Goal: Obtain resource: Obtain resource

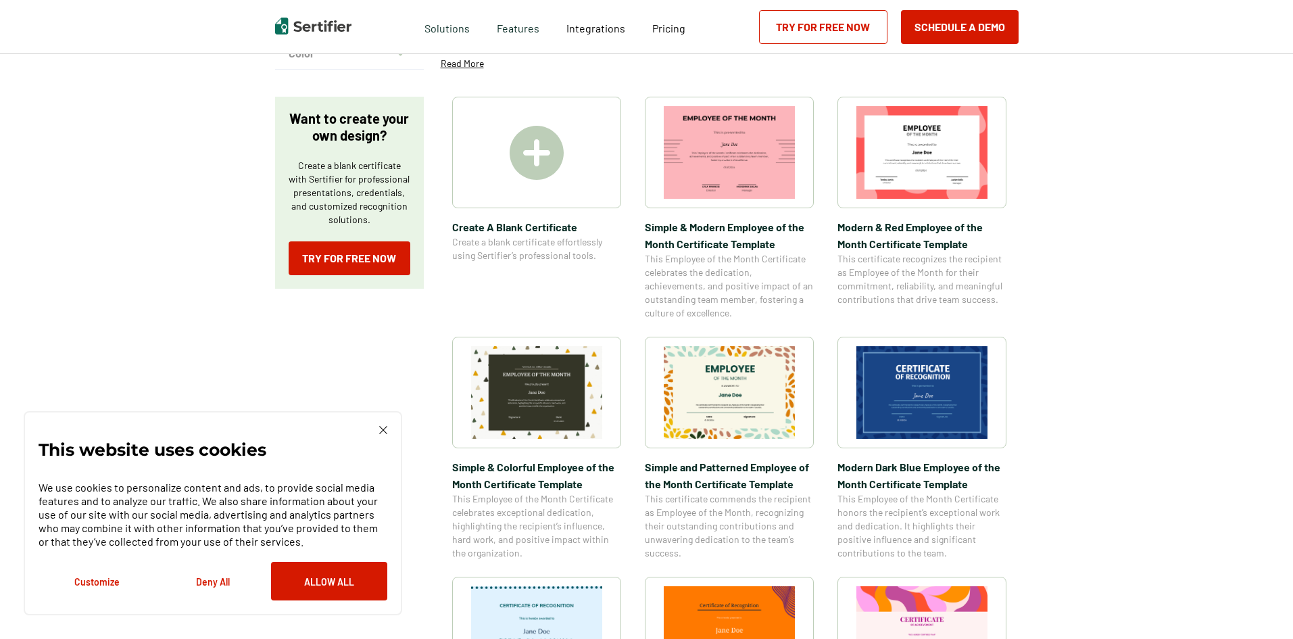
click at [736, 395] on img at bounding box center [729, 392] width 131 height 93
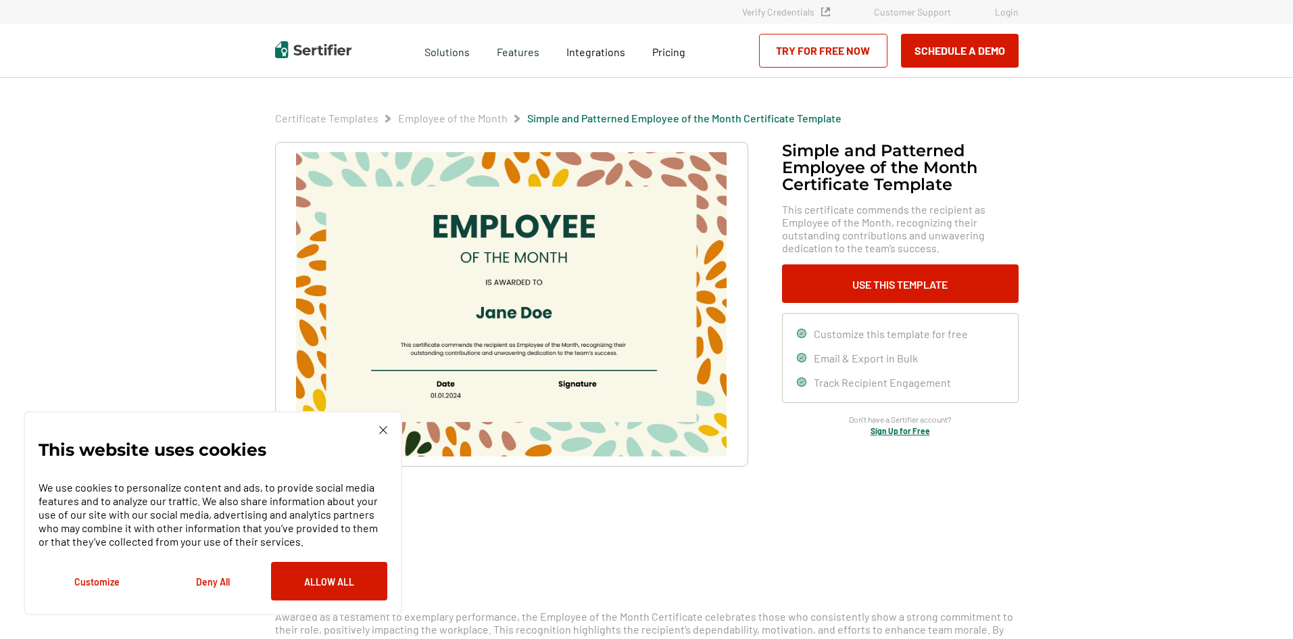
click at [557, 254] on img at bounding box center [511, 304] width 430 height 304
click at [555, 234] on img at bounding box center [511, 304] width 430 height 304
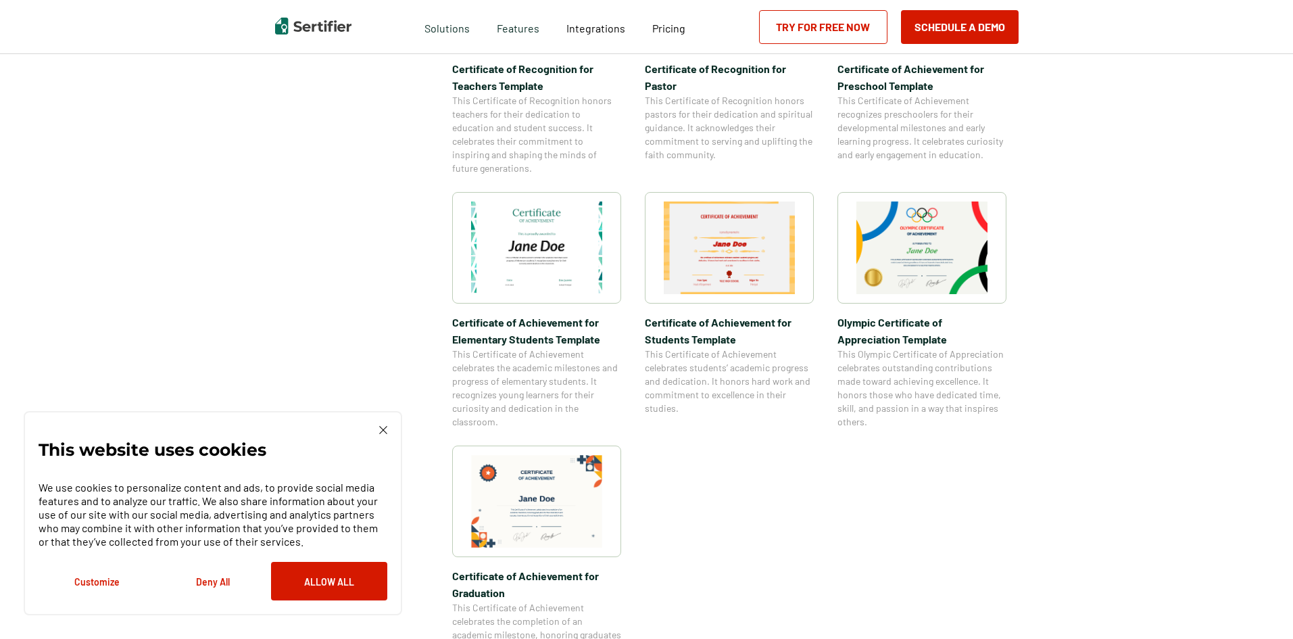
scroll to position [1216, 0]
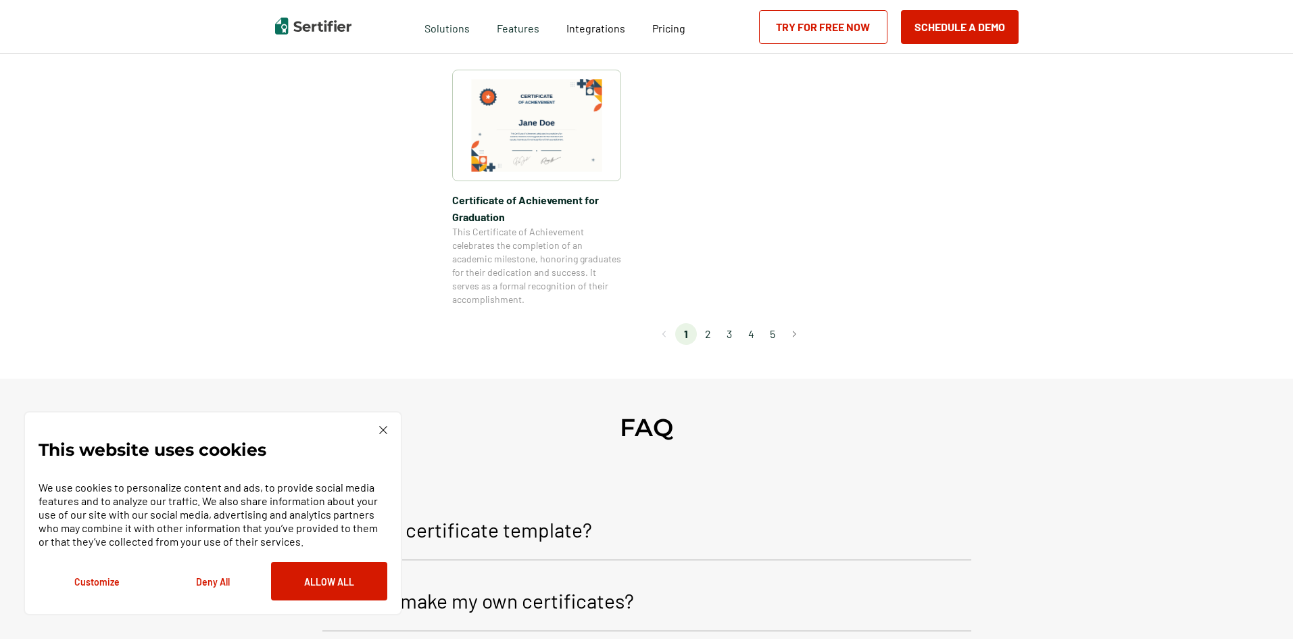
click at [708, 339] on li "2" at bounding box center [708, 334] width 22 height 22
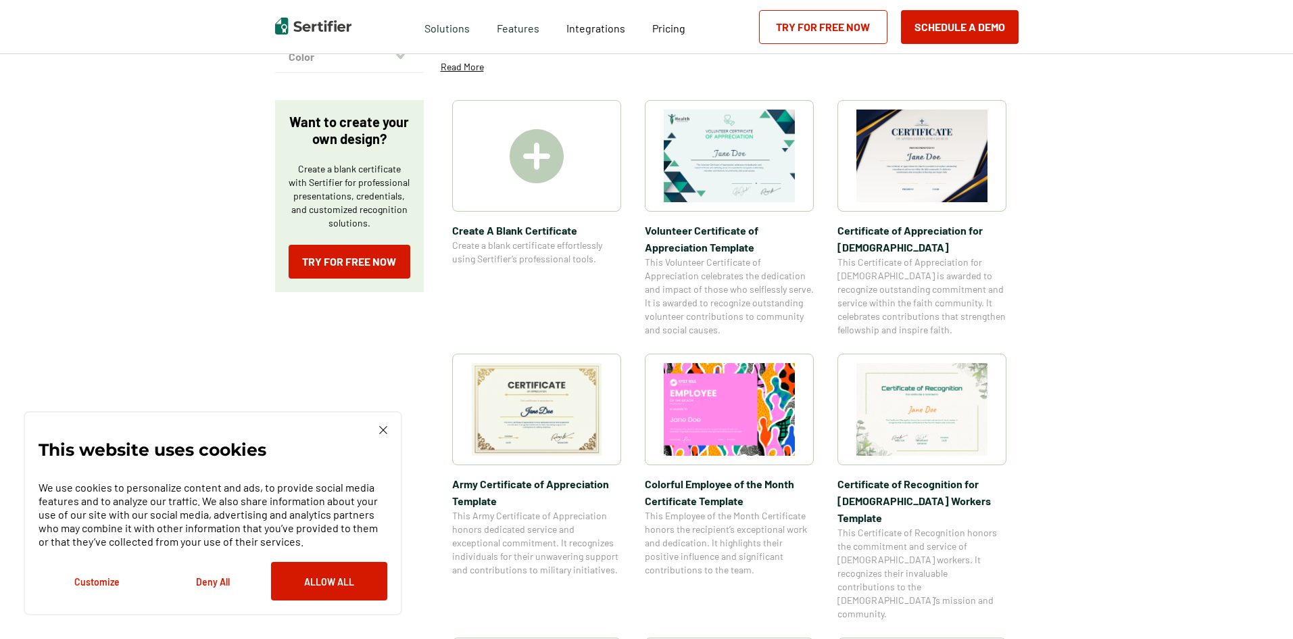
scroll to position [203, 0]
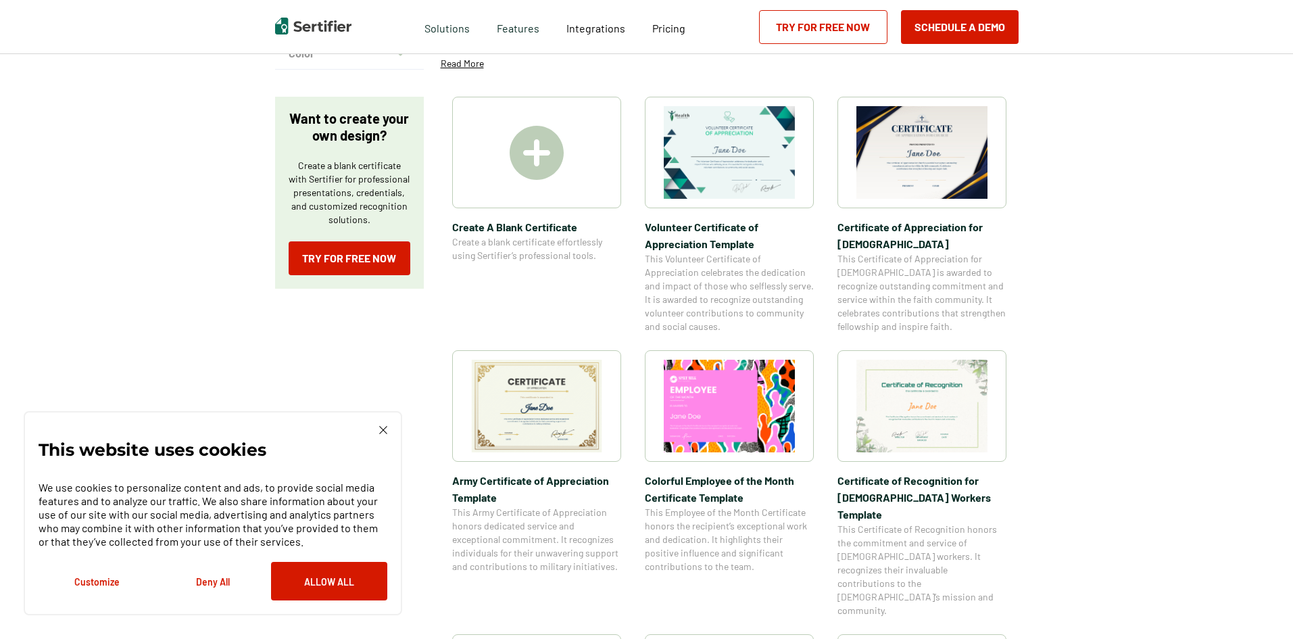
click at [531, 404] on img at bounding box center [536, 405] width 131 height 93
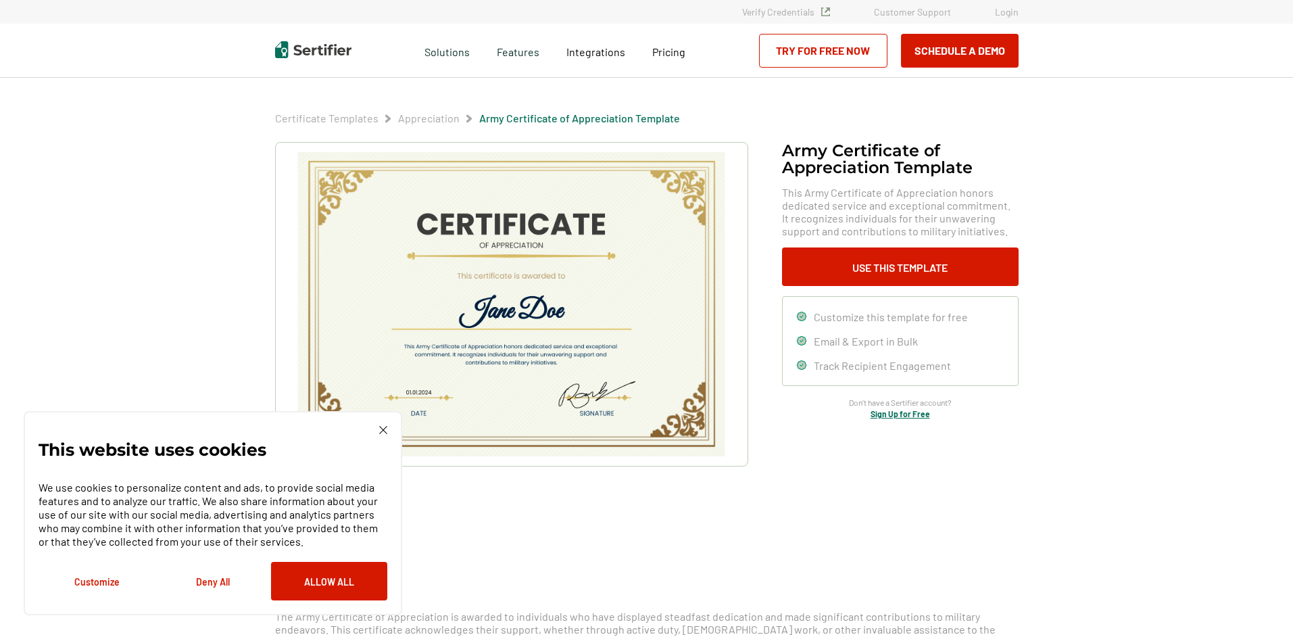
click at [539, 246] on img at bounding box center [511, 304] width 430 height 304
